Goal: Transaction & Acquisition: Purchase product/service

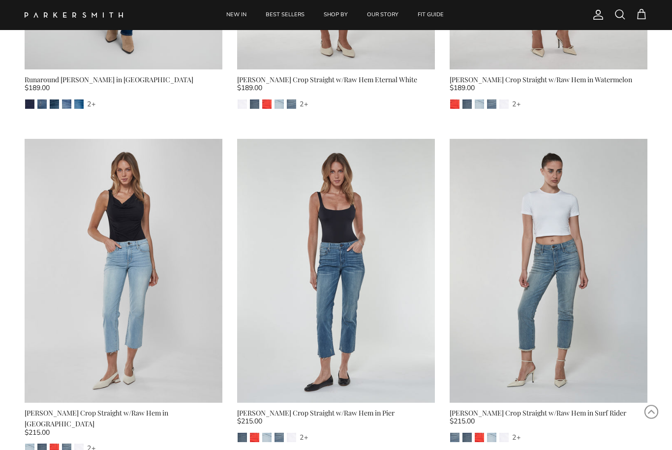
scroll to position [2618, 0]
click at [623, 432] on div "Surf Rider Pier Watermelon Coronado Eternal White 2+" at bounding box center [549, 437] width 198 height 10
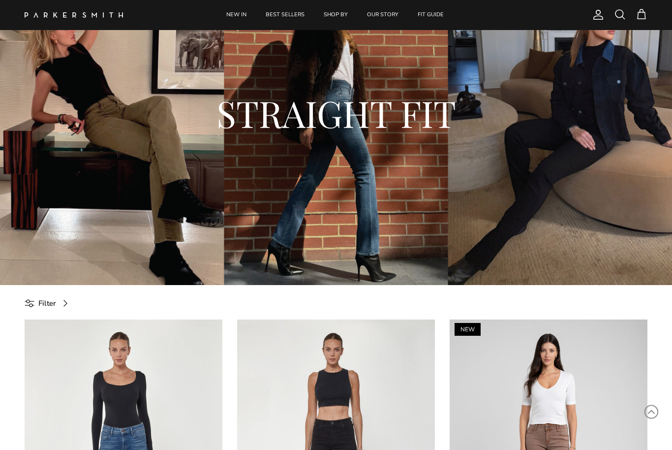
scroll to position [0, 0]
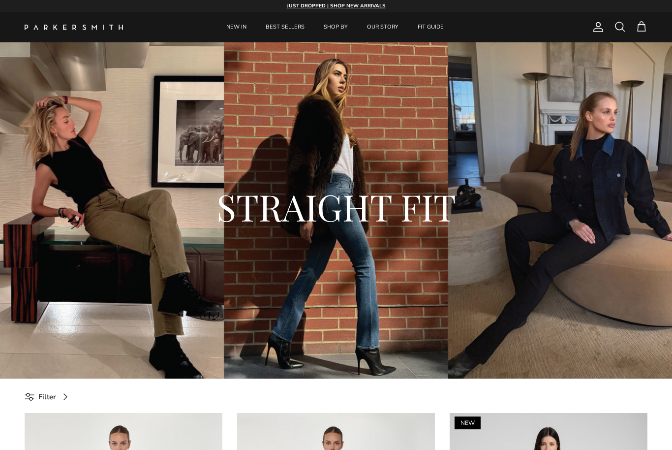
click at [289, 26] on link "BEST SELLERS" at bounding box center [285, 27] width 57 height 30
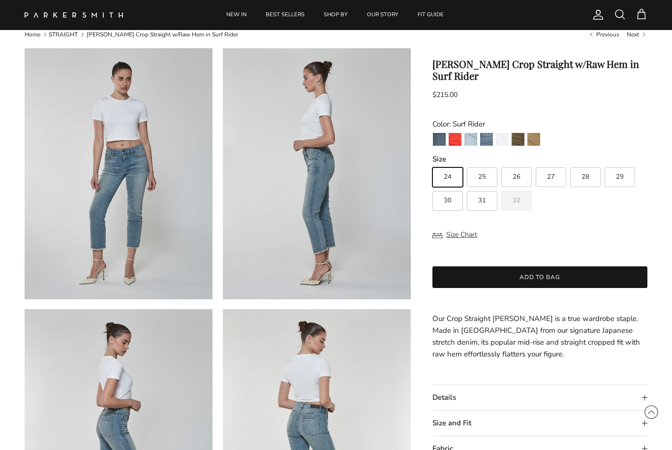
scroll to position [27, 0]
click at [646, 410] on summary "Size and Fit" at bounding box center [540, 422] width 215 height 25
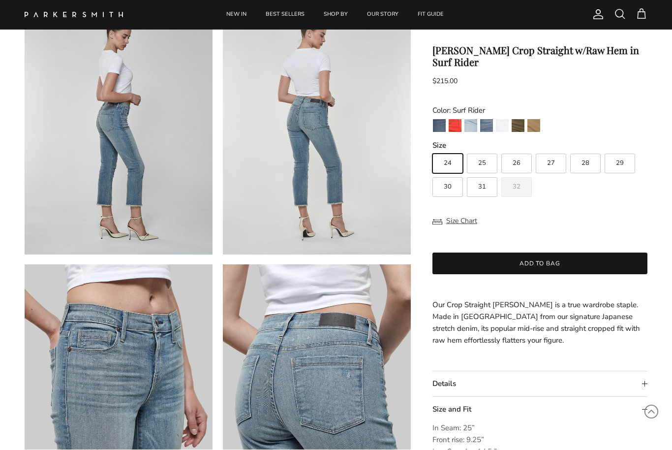
scroll to position [342, 0]
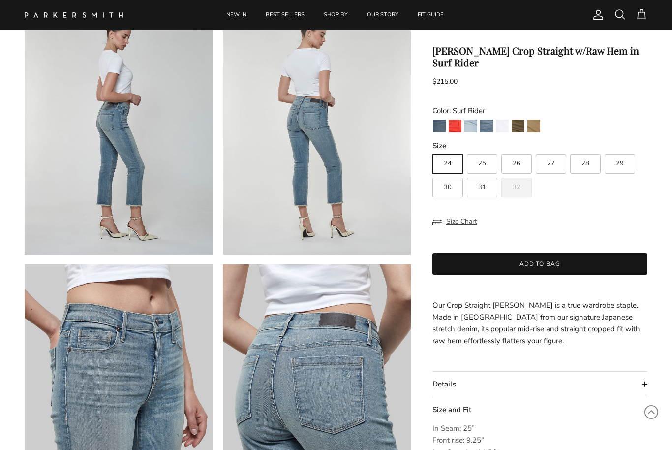
click at [442, 120] on img "Pier" at bounding box center [439, 126] width 13 height 13
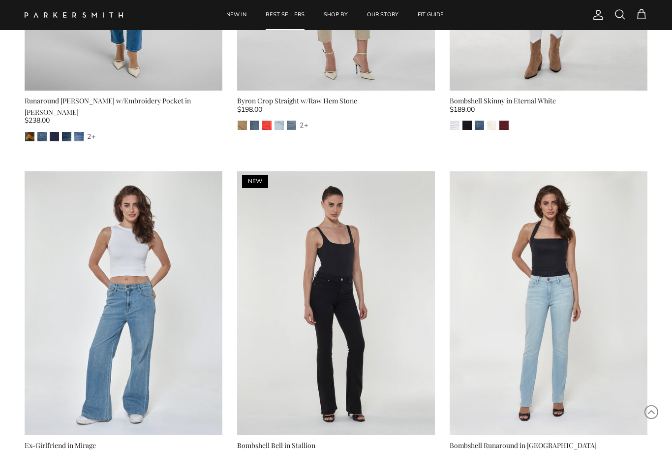
scroll to position [912, 0]
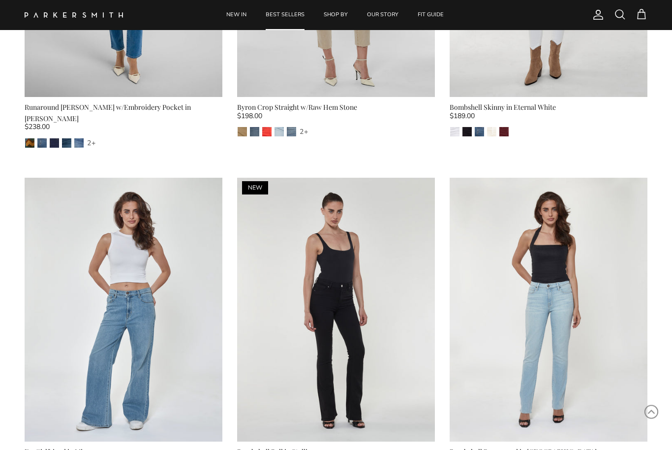
click at [620, 12] on span at bounding box center [620, 14] width 12 height 12
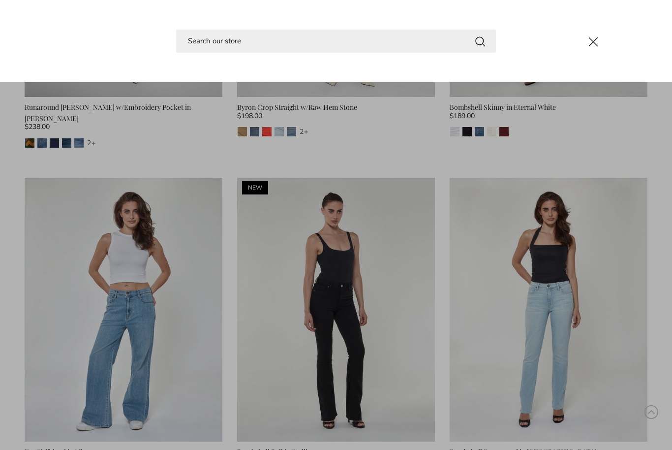
click at [351, 44] on input "Search" at bounding box center [336, 41] width 320 height 23
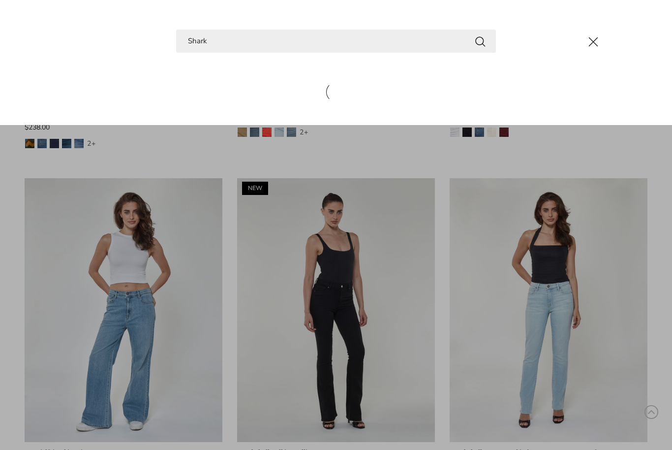
type input "Shark"
click at [480, 40] on button "Search" at bounding box center [481, 41] width 12 height 12
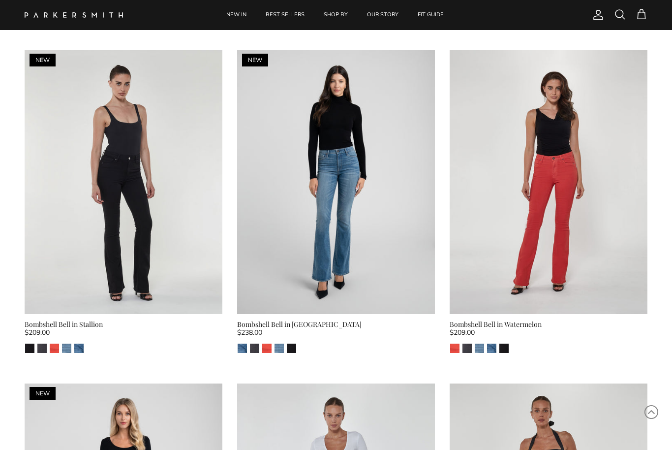
scroll to position [670, 0]
